Goal: Transaction & Acquisition: Obtain resource

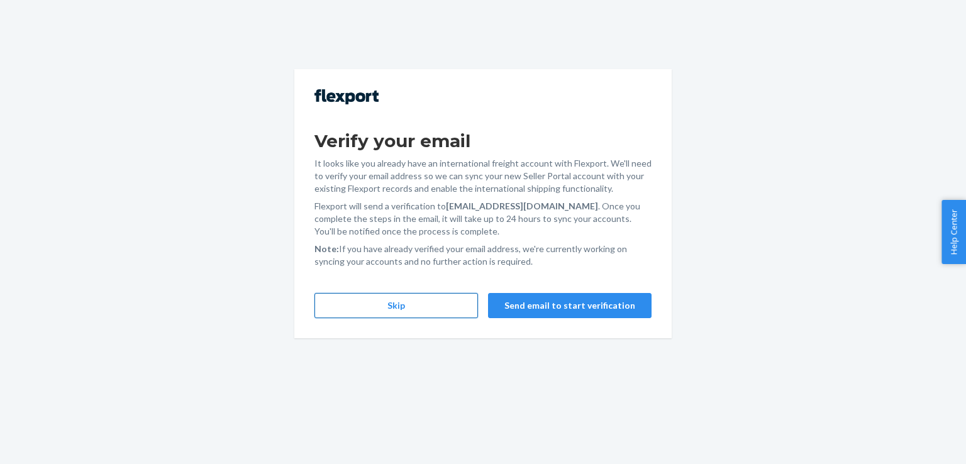
click at [421, 313] on button "Skip" at bounding box center [397, 305] width 164 height 25
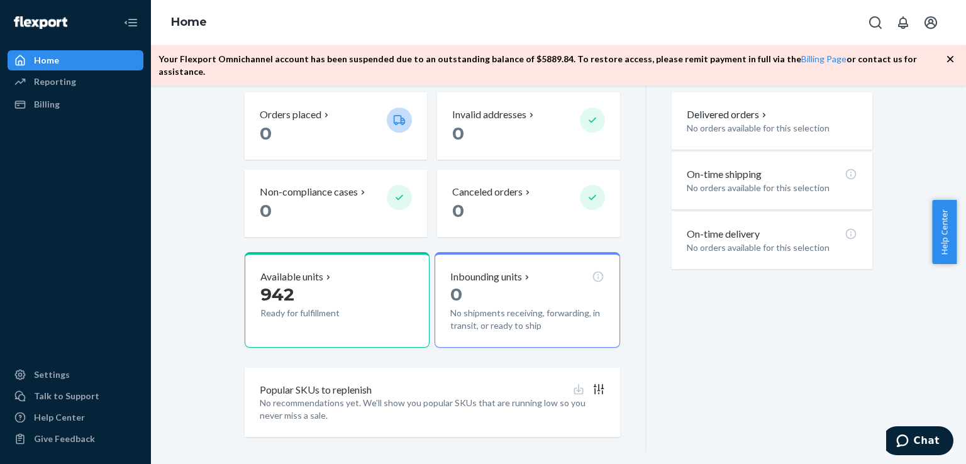
scroll to position [325, 0]
click at [801, 57] on link "Billing Page" at bounding box center [823, 58] width 45 height 11
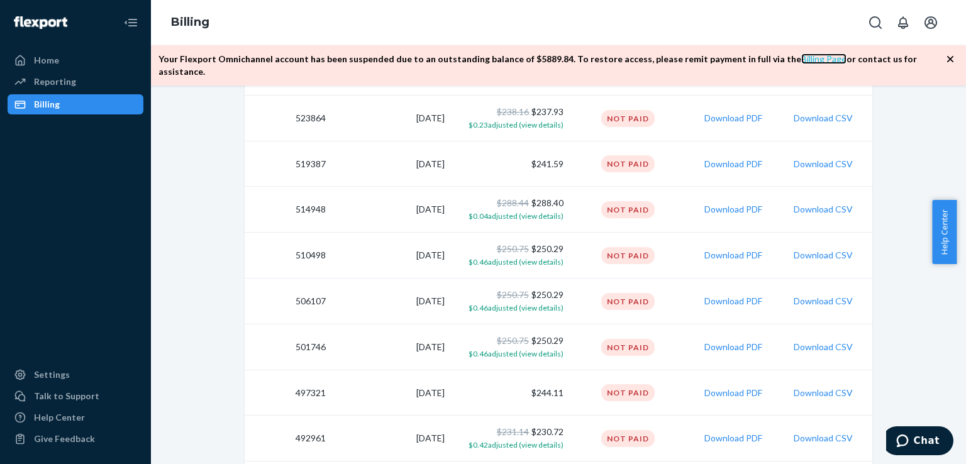
scroll to position [1088, 0]
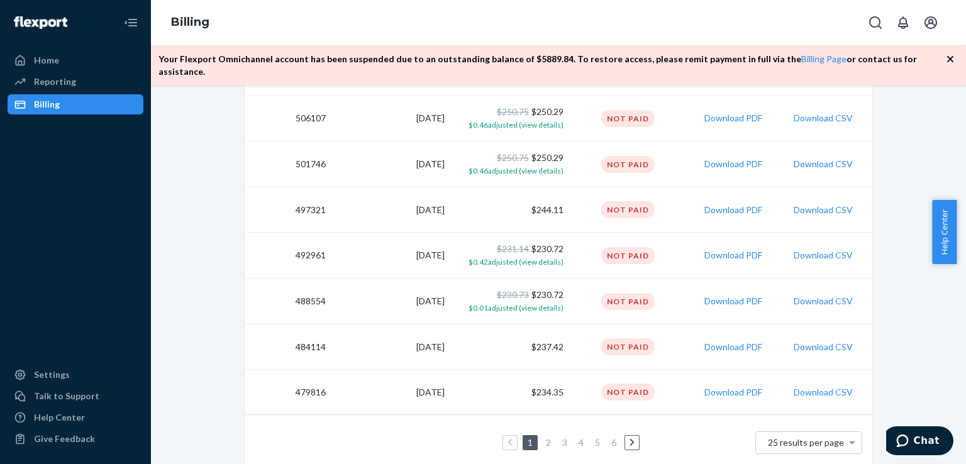
click at [544, 437] on link "2" at bounding box center [549, 442] width 10 height 11
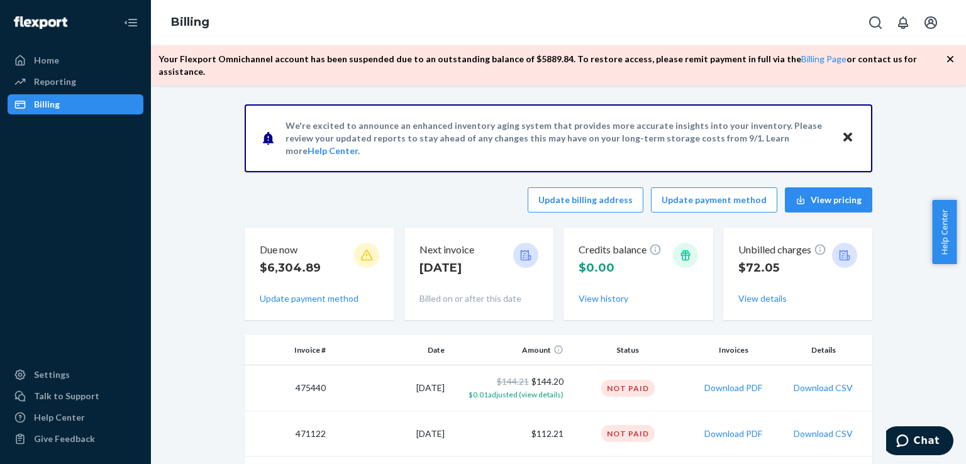
scroll to position [299, 0]
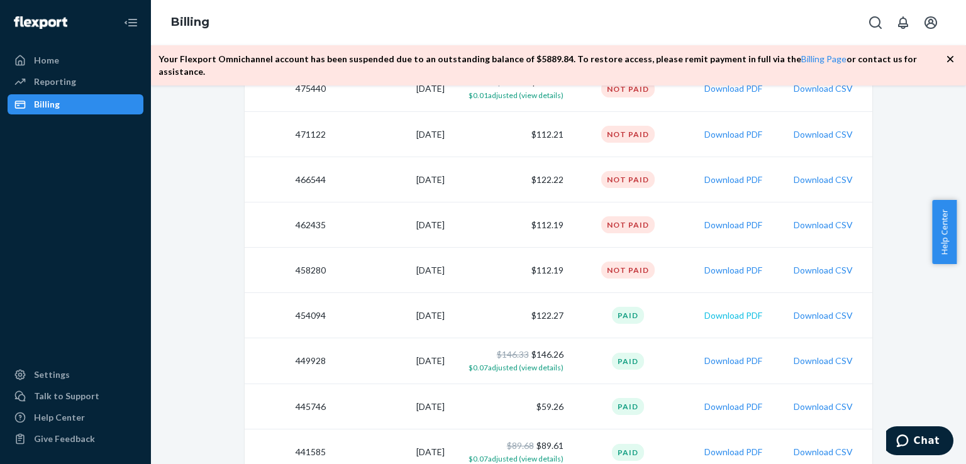
click at [732, 310] on button "Download PDF" at bounding box center [734, 316] width 58 height 13
click at [717, 174] on button "Download PDF" at bounding box center [734, 180] width 58 height 13
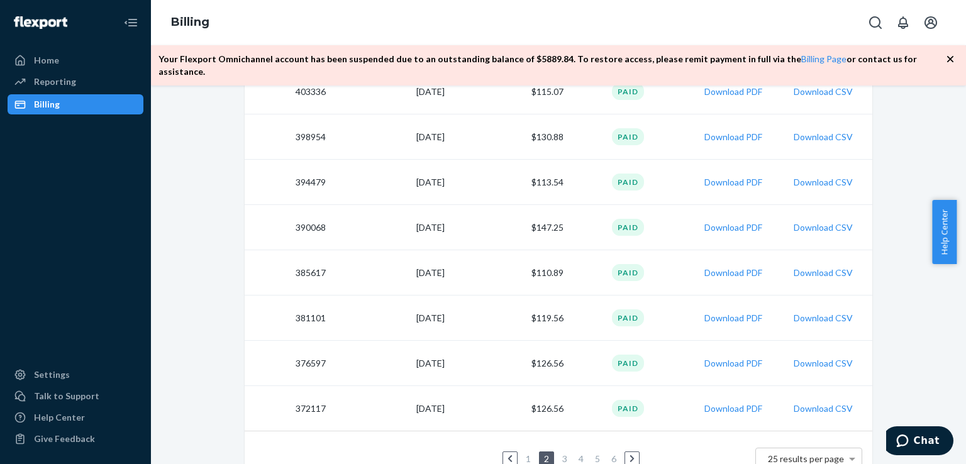
scroll to position [1085, 0]
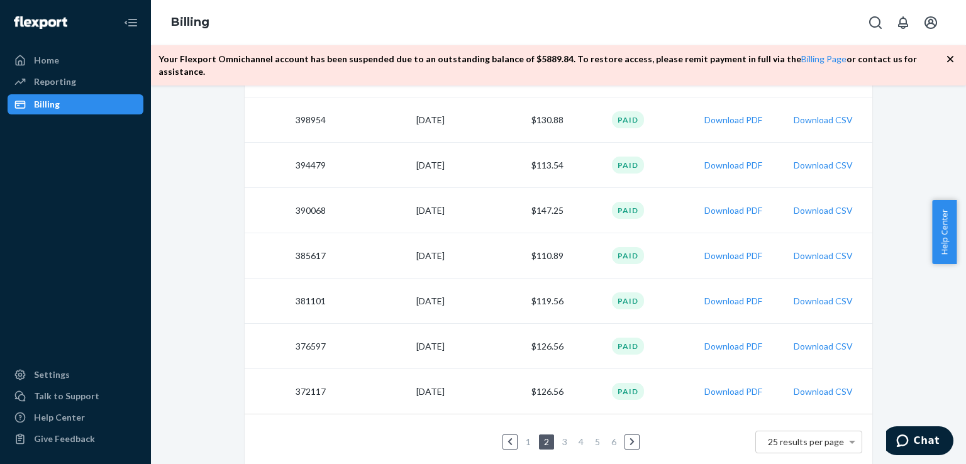
click at [523, 437] on link "1" at bounding box center [528, 442] width 10 height 11
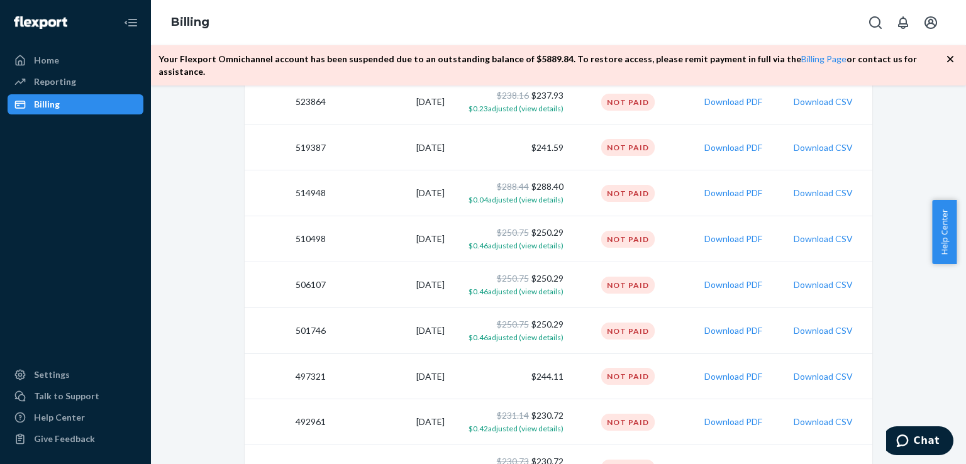
scroll to position [1088, 0]
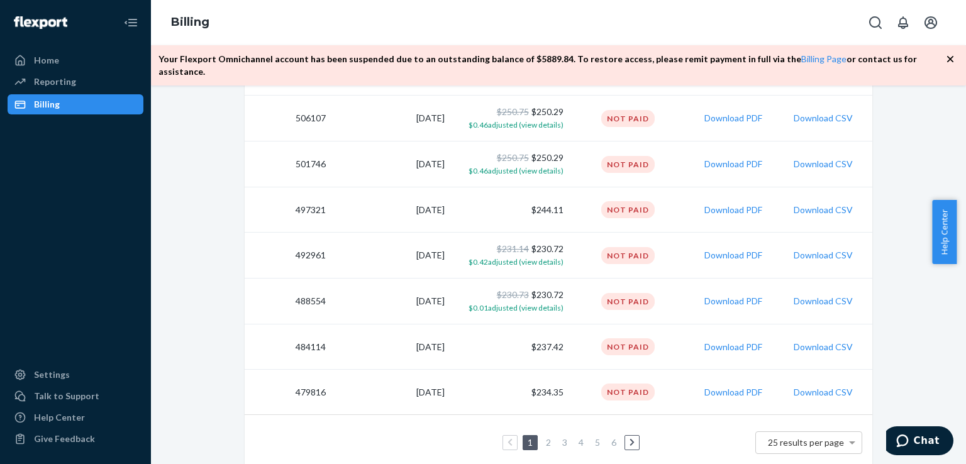
click at [544, 437] on link "2" at bounding box center [549, 442] width 10 height 11
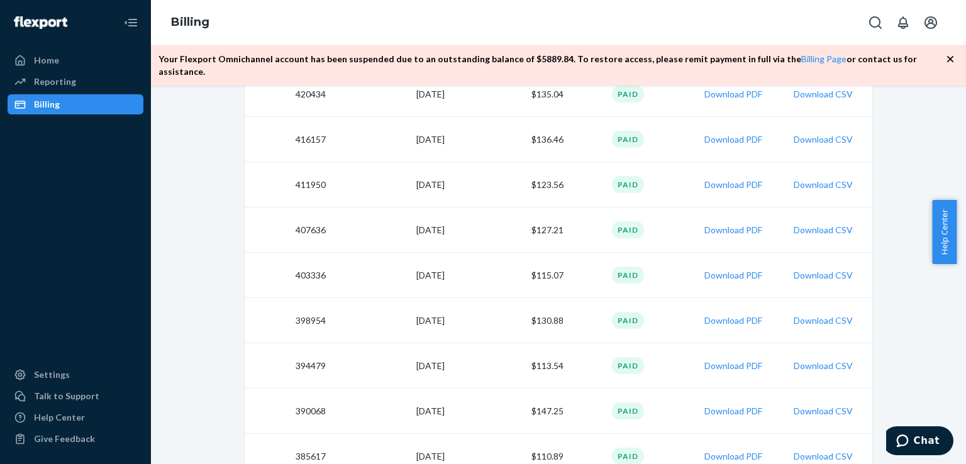
scroll to position [1085, 0]
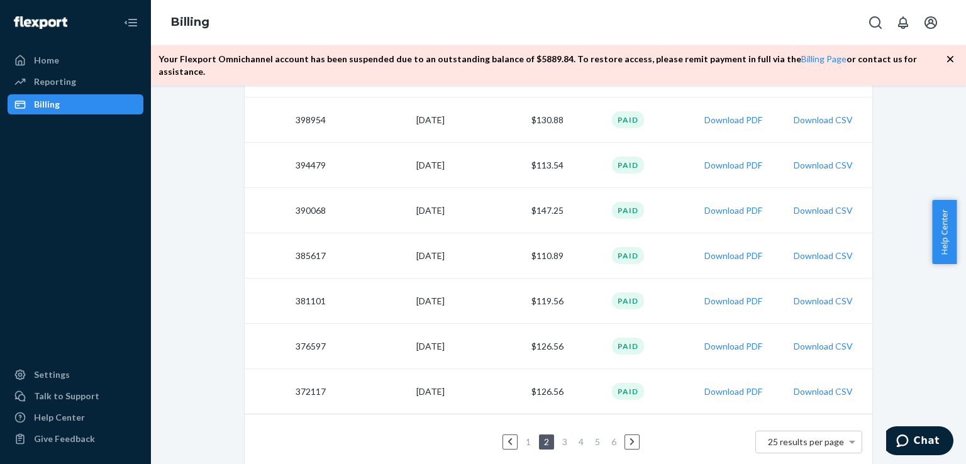
click at [561, 437] on link "3" at bounding box center [565, 442] width 10 height 11
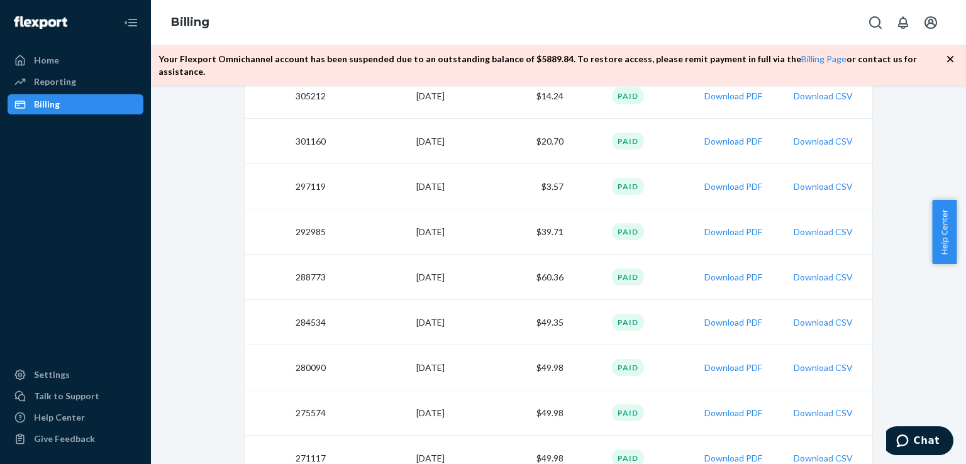
scroll to position [1084, 0]
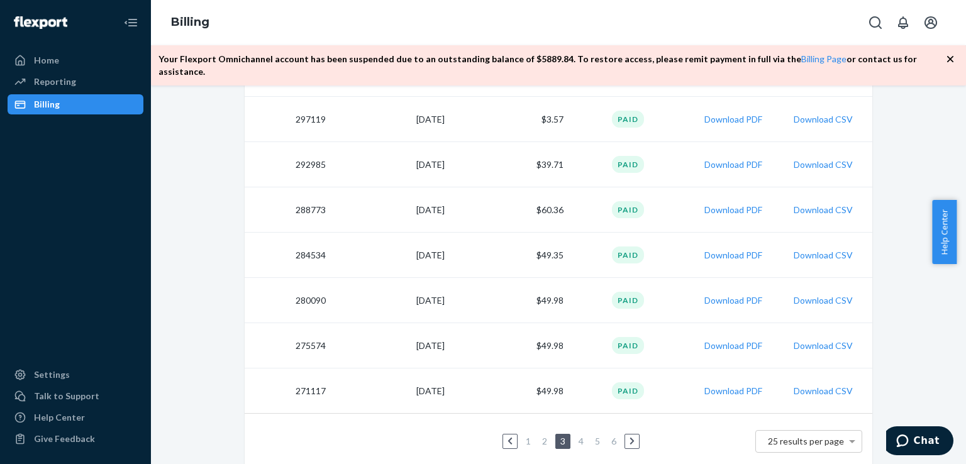
click at [609, 436] on link "6" at bounding box center [614, 441] width 10 height 11
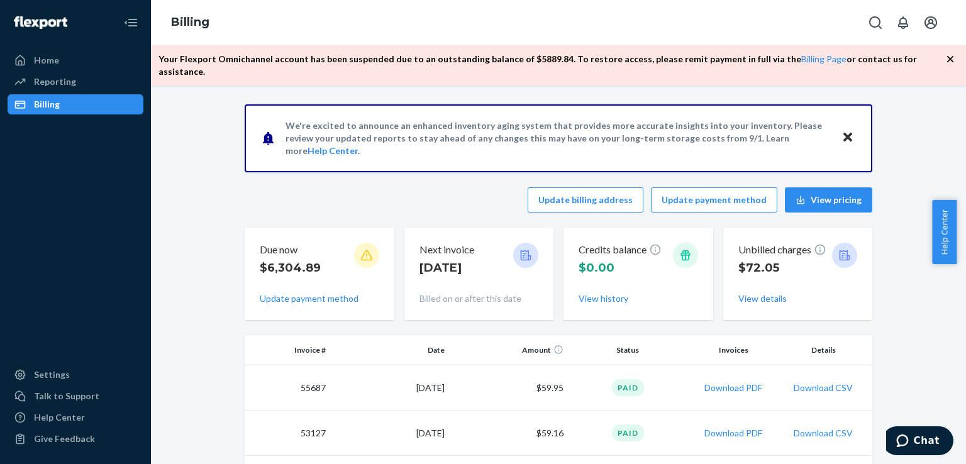
scroll to position [405, 0]
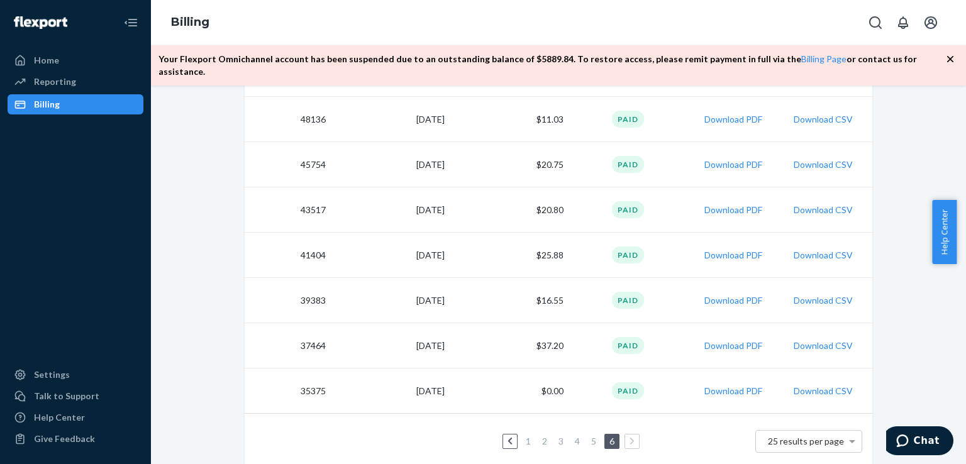
click at [593, 436] on link "5" at bounding box center [594, 441] width 10 height 11
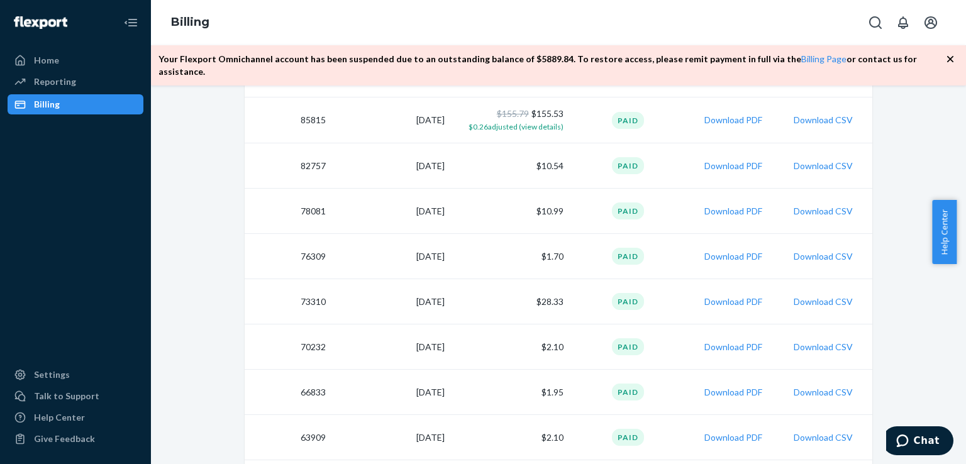
scroll to position [1085, 0]
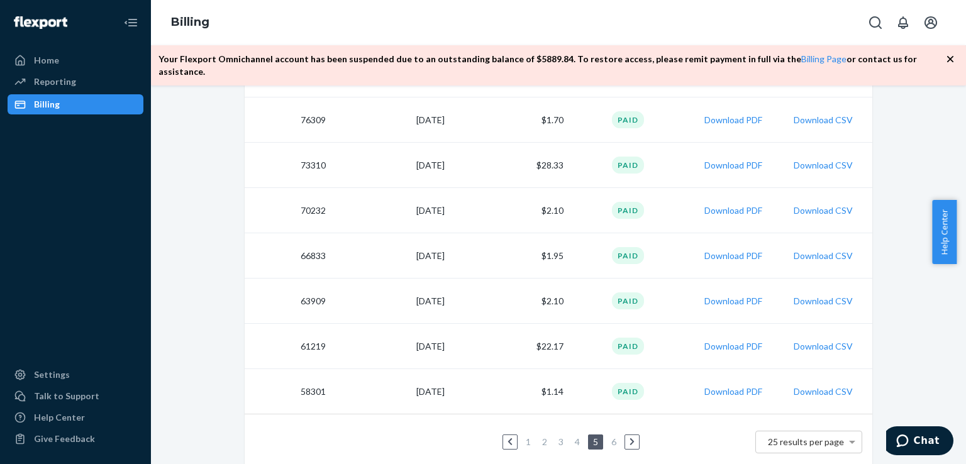
click at [574, 437] on link "4" at bounding box center [577, 442] width 10 height 11
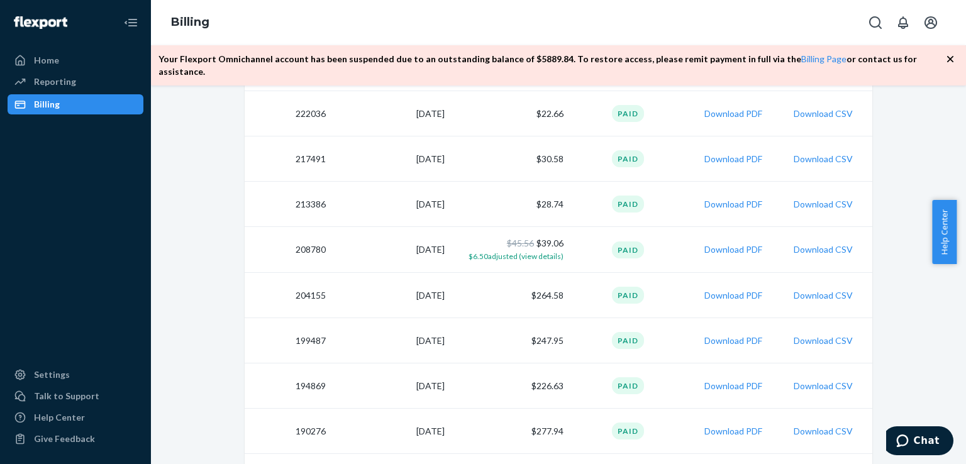
scroll to position [1085, 0]
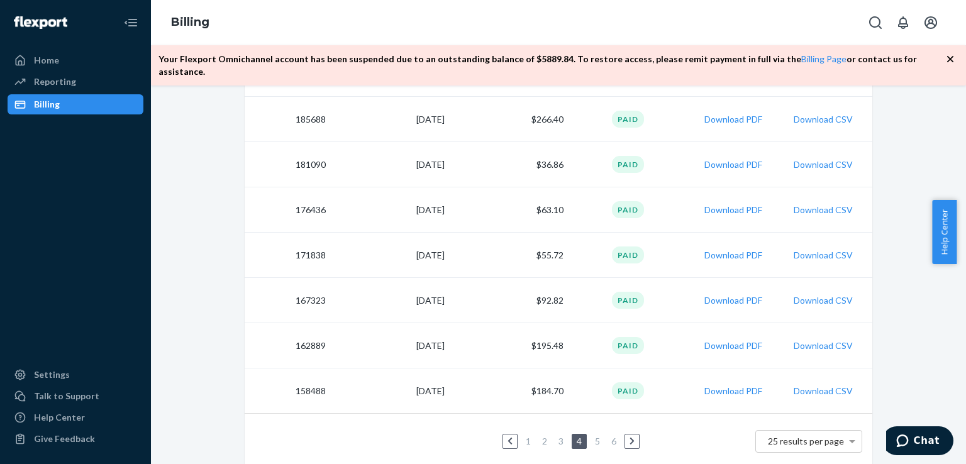
click at [556, 436] on link "3" at bounding box center [561, 441] width 10 height 11
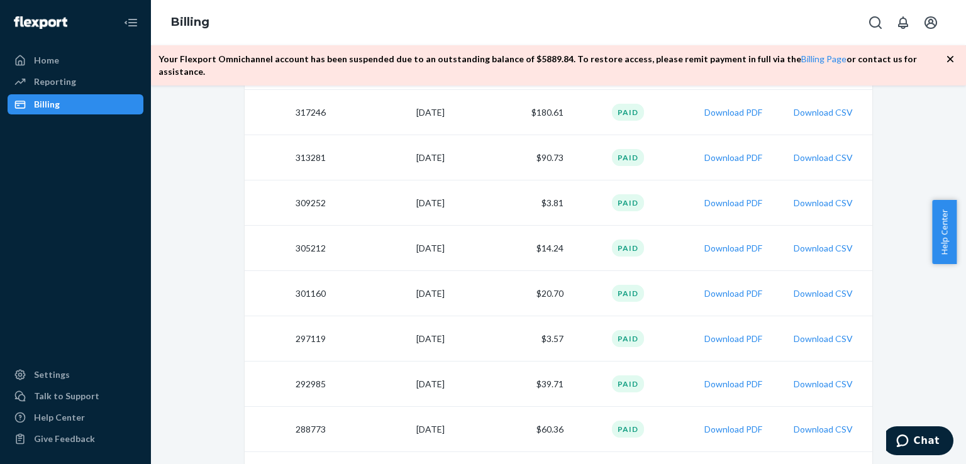
scroll to position [1084, 0]
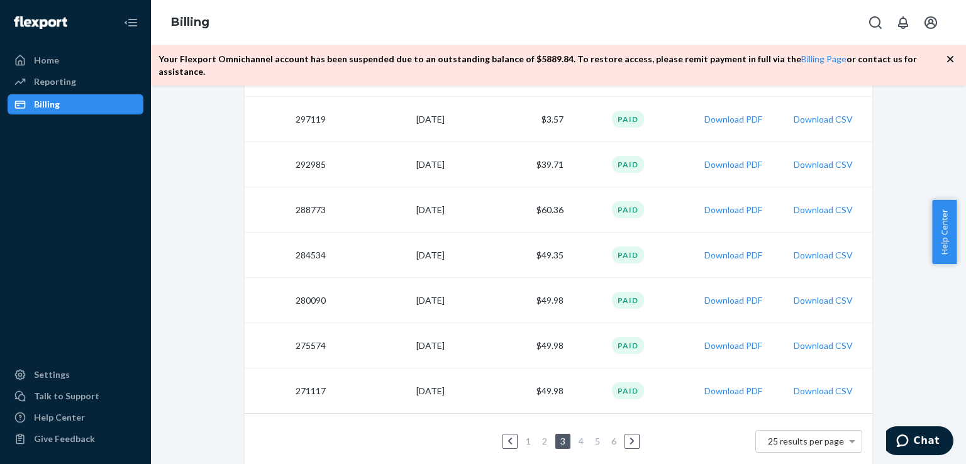
click at [544, 436] on link "2" at bounding box center [545, 441] width 10 height 11
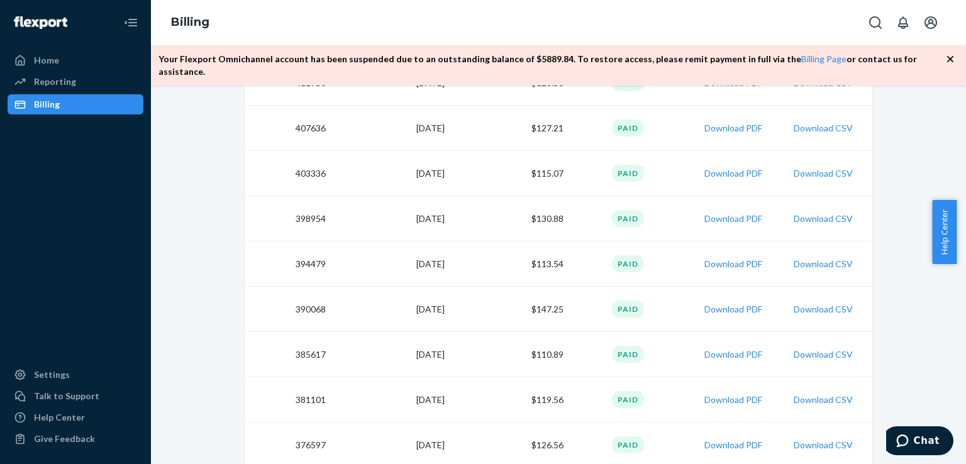
scroll to position [1085, 0]
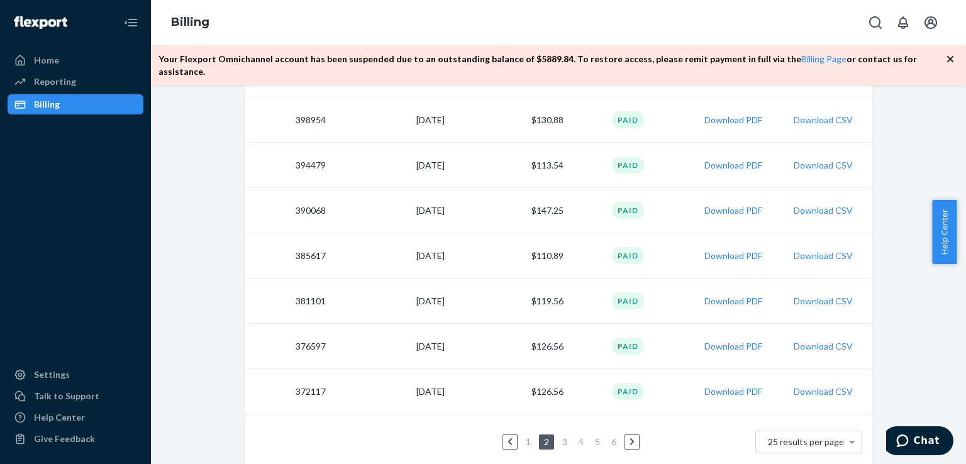
click at [525, 437] on link "1" at bounding box center [528, 442] width 10 height 11
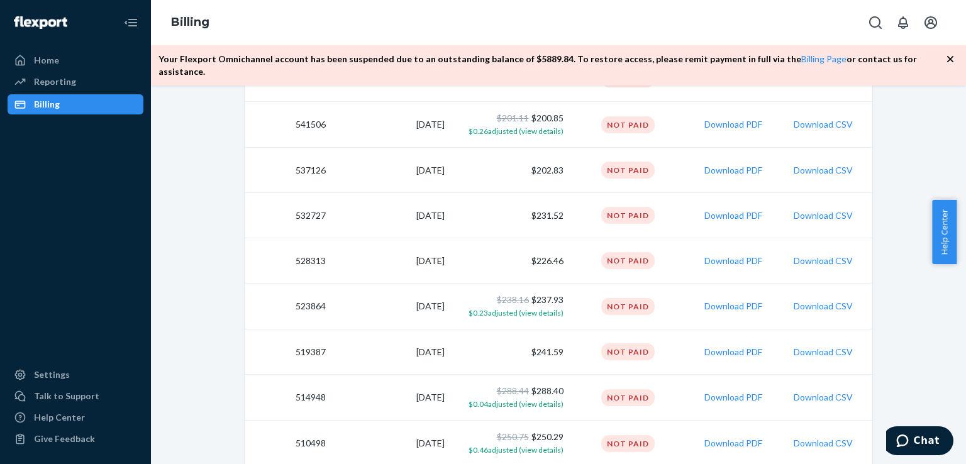
scroll to position [1088, 0]
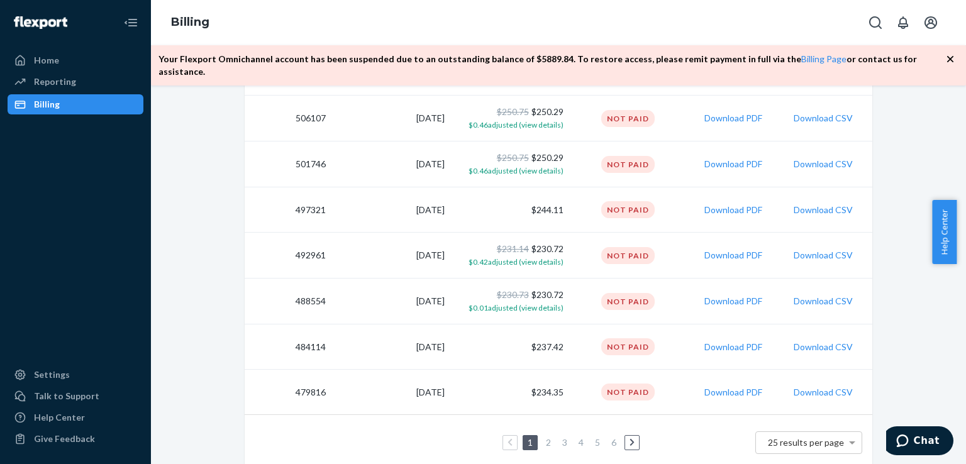
click at [544, 437] on link "2" at bounding box center [549, 442] width 10 height 11
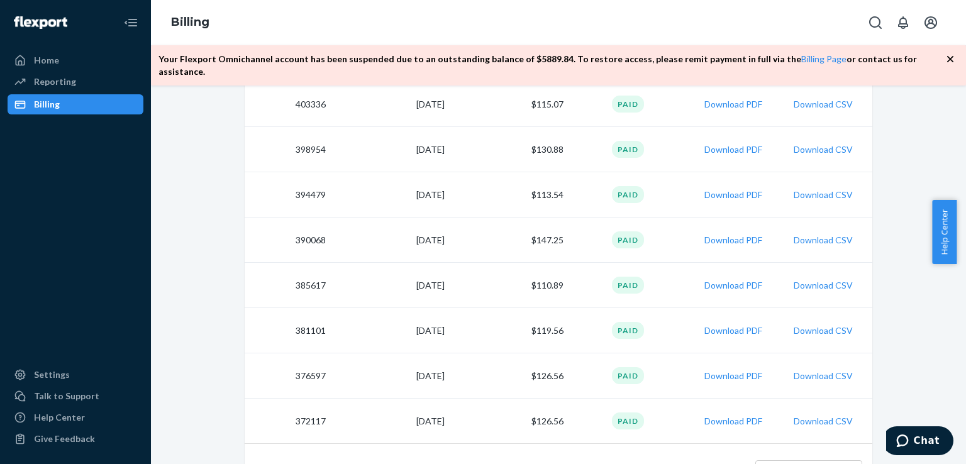
scroll to position [1085, 0]
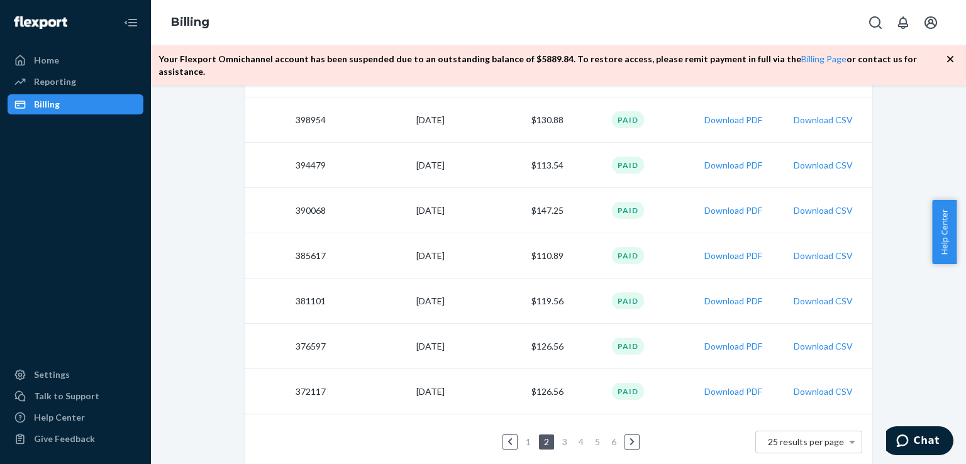
click at [526, 437] on link "1" at bounding box center [528, 442] width 10 height 11
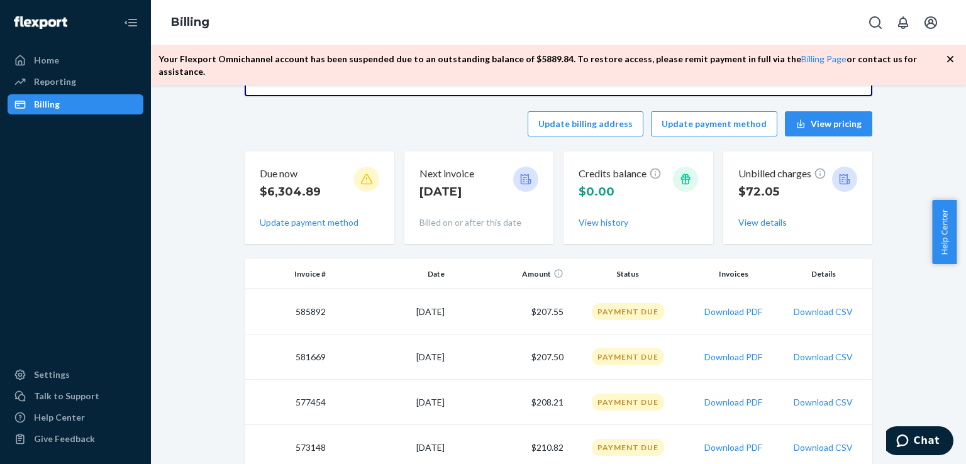
scroll to position [73, 0]
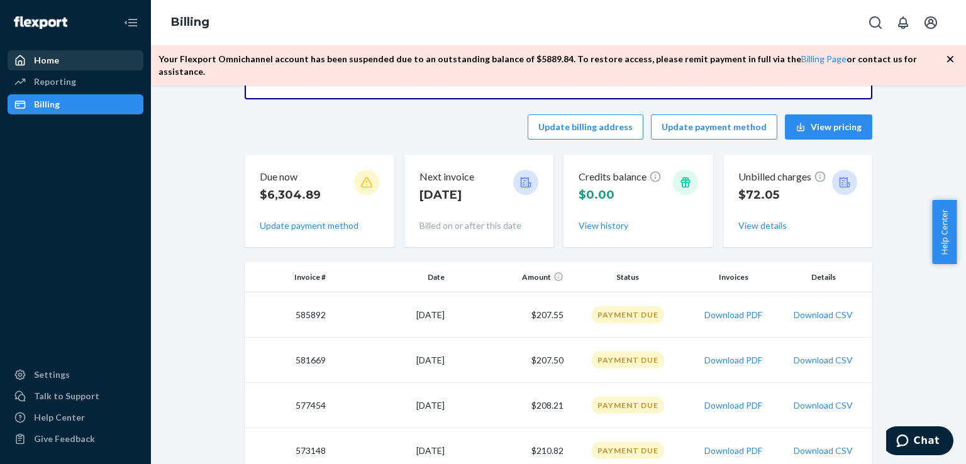
click at [42, 68] on div "Home" at bounding box center [75, 61] width 133 height 18
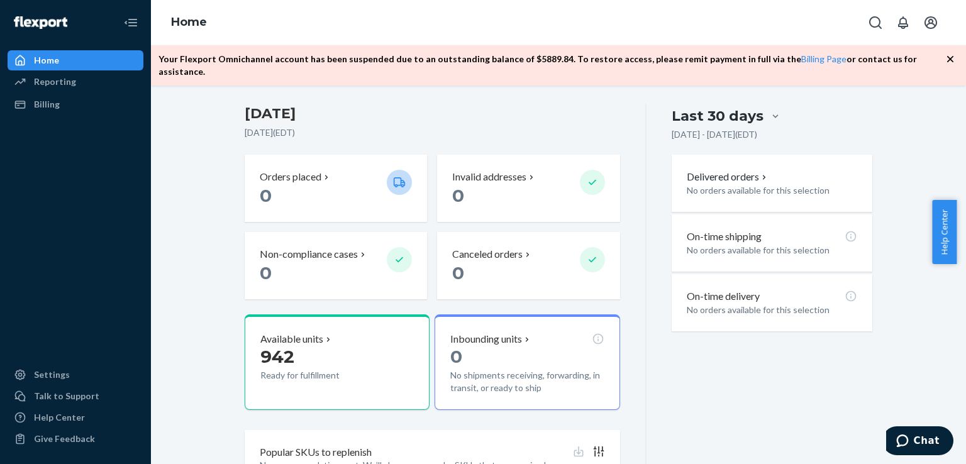
scroll to position [262, 0]
click at [272, 347] on span "942" at bounding box center [277, 357] width 34 height 21
